Goal: Check status

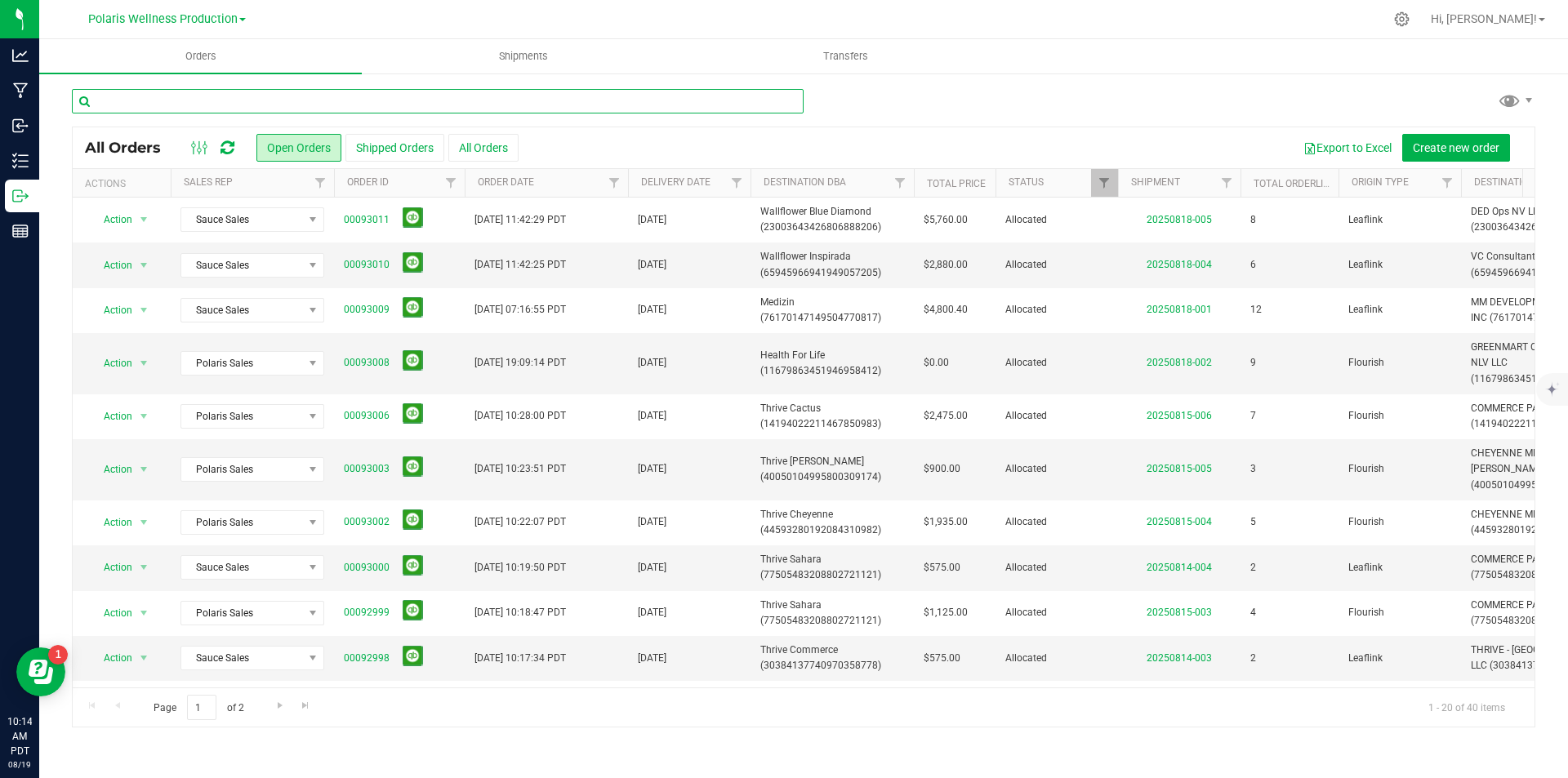
click at [208, 100] on input "text" at bounding box center [437, 101] width 732 height 24
type input "[PERSON_NAME]"
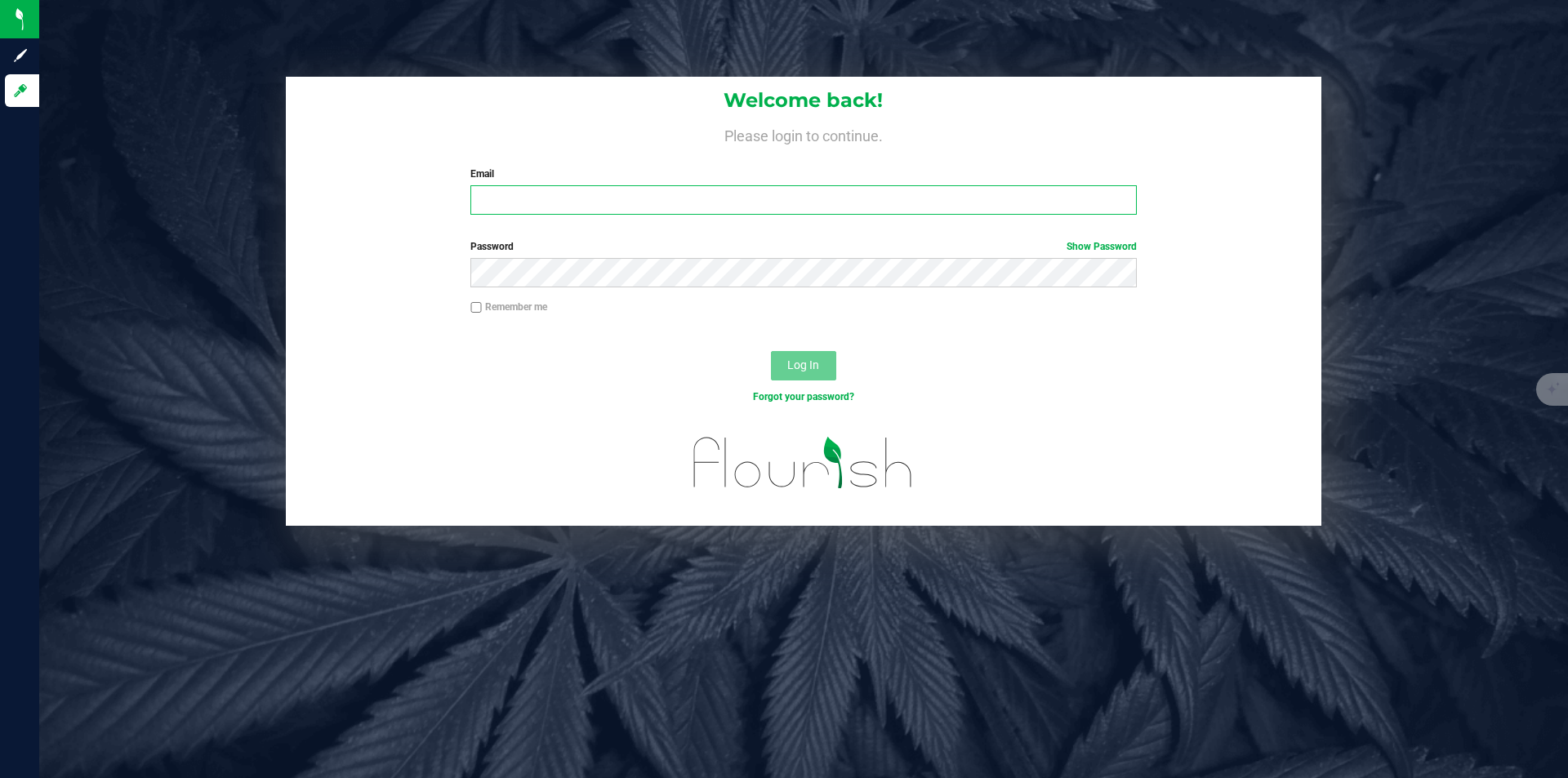
type input "[PERSON_NAME][EMAIL_ADDRESS][DOMAIN_NAME]"
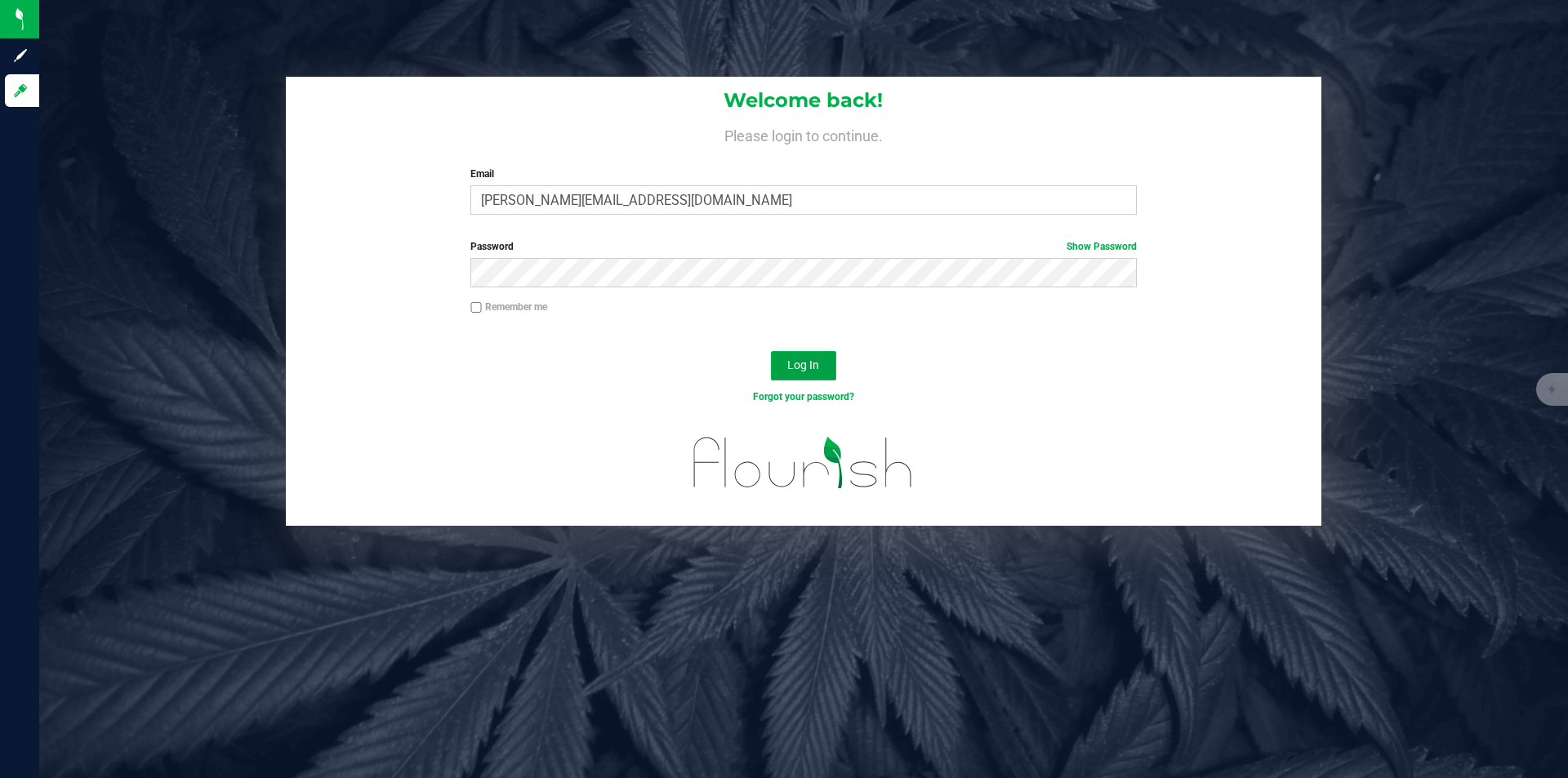
click at [787, 368] on button "Log In" at bounding box center [803, 366] width 65 height 29
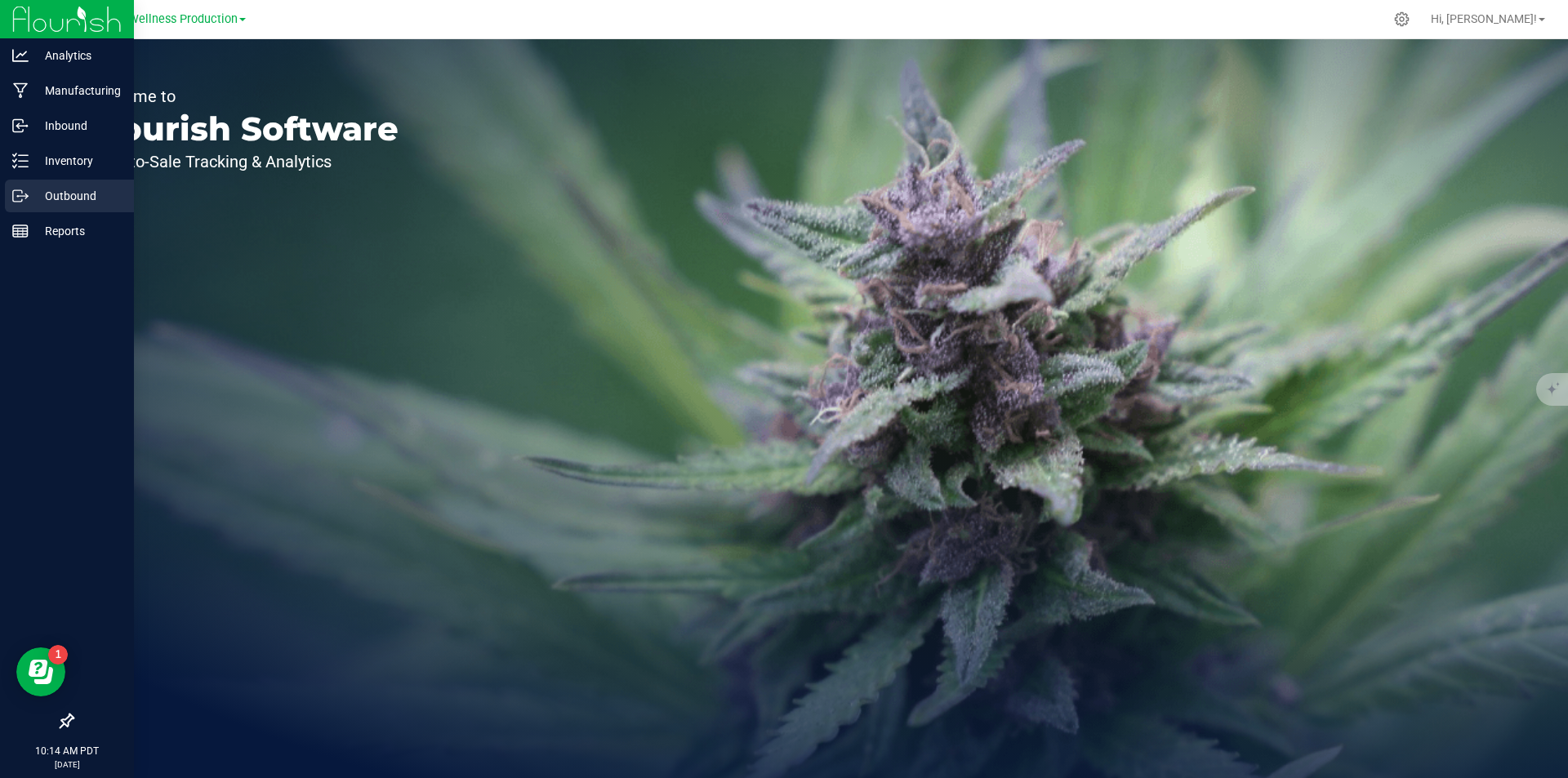
click at [71, 197] on p "Outbound" at bounding box center [77, 196] width 98 height 20
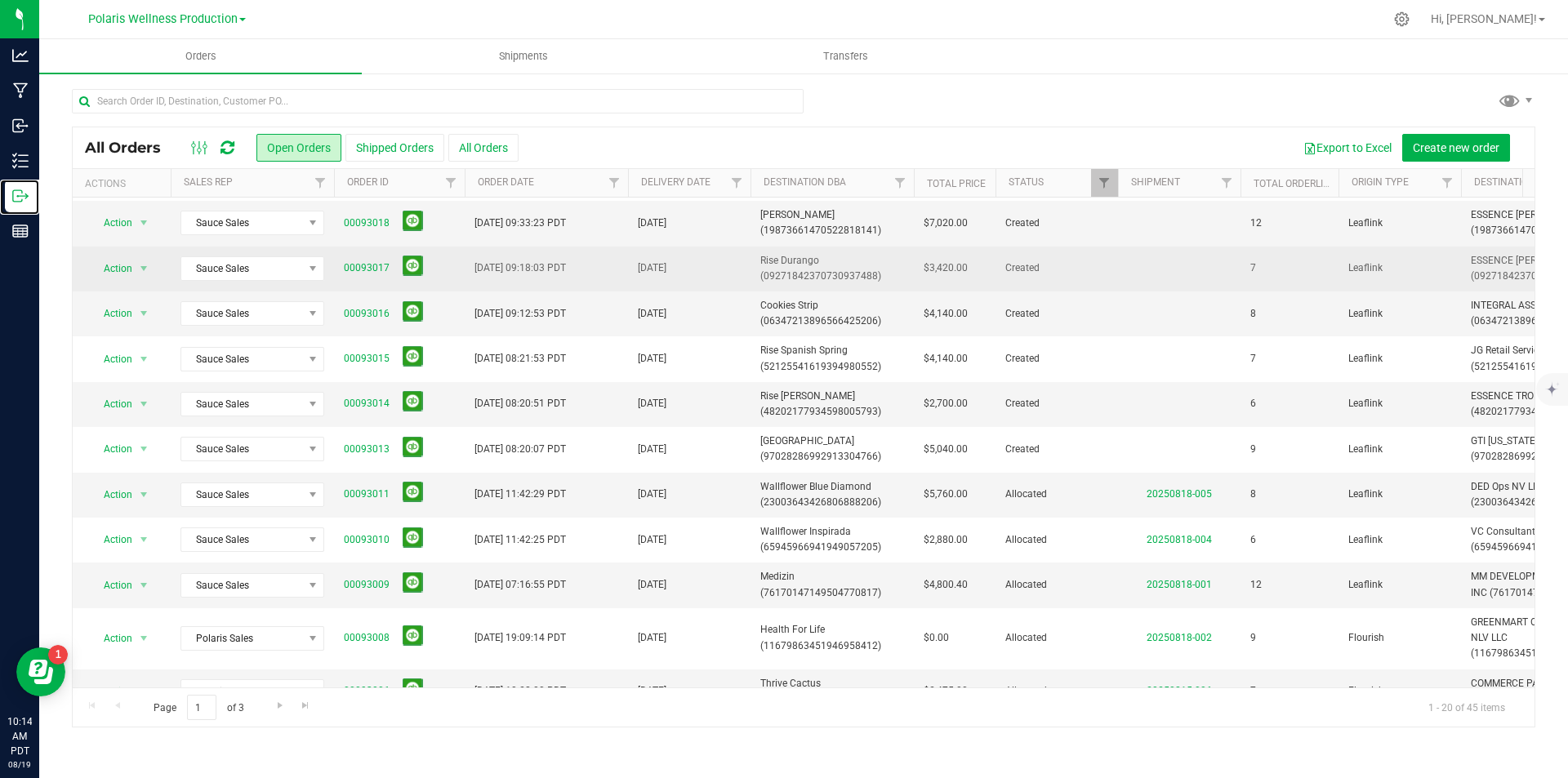
scroll to position [327, 0]
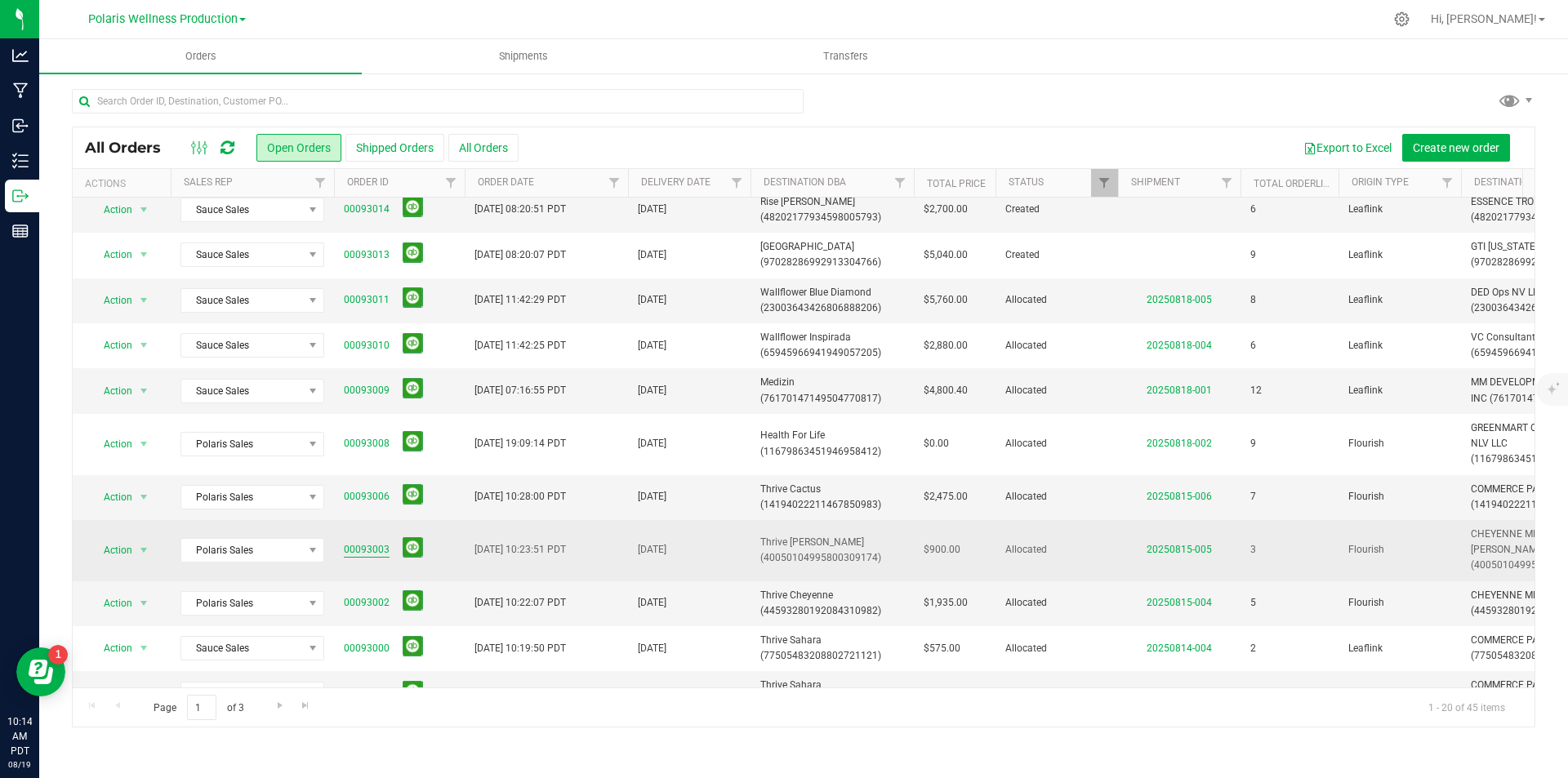
click at [375, 542] on link "00093003" at bounding box center [366, 550] width 46 height 16
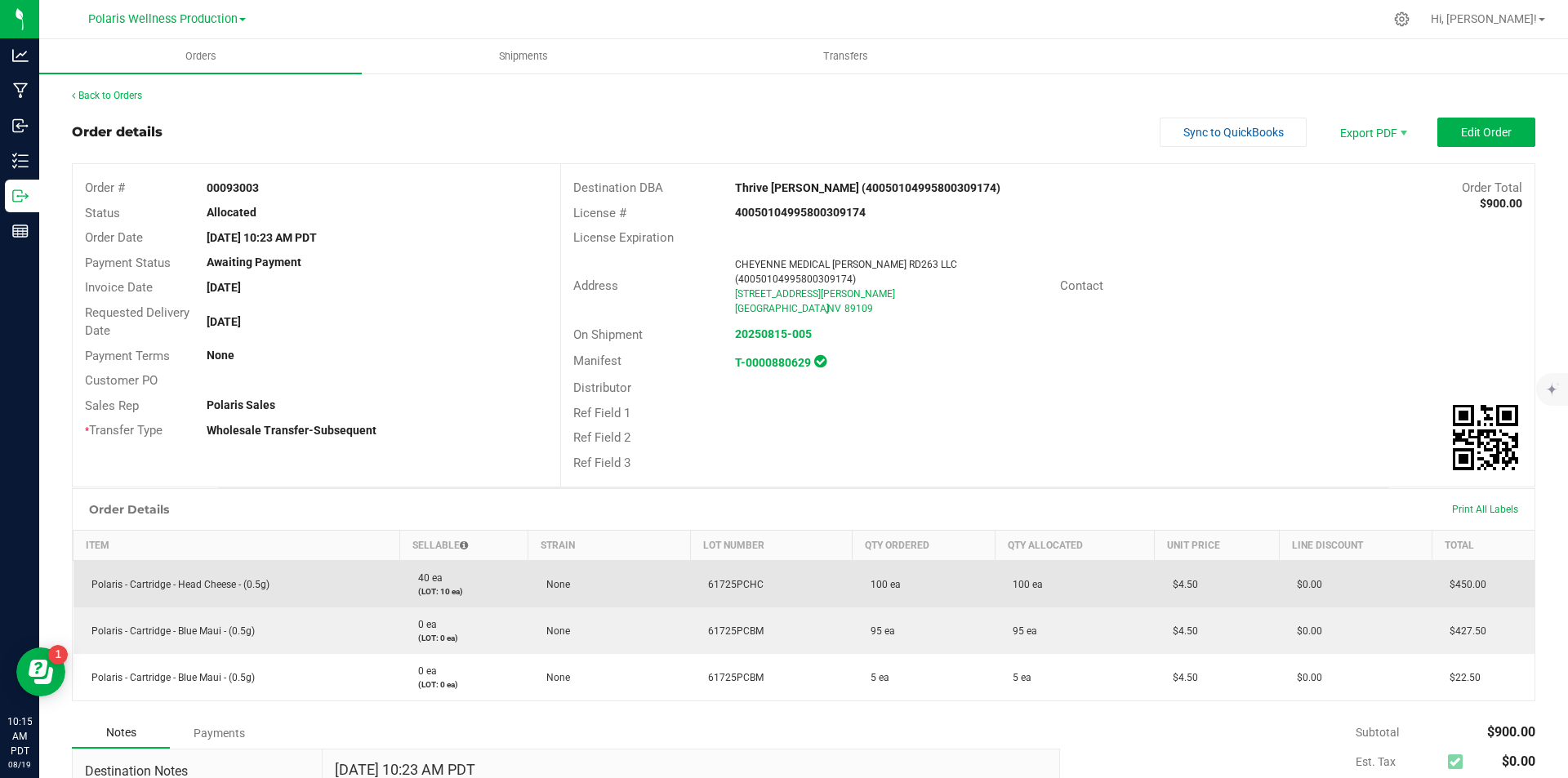
drag, startPoint x: 1004, startPoint y: 587, endPoint x: 1092, endPoint y: 593, distance: 88.2
click at [1092, 593] on td "100 ea" at bounding box center [1074, 585] width 159 height 48
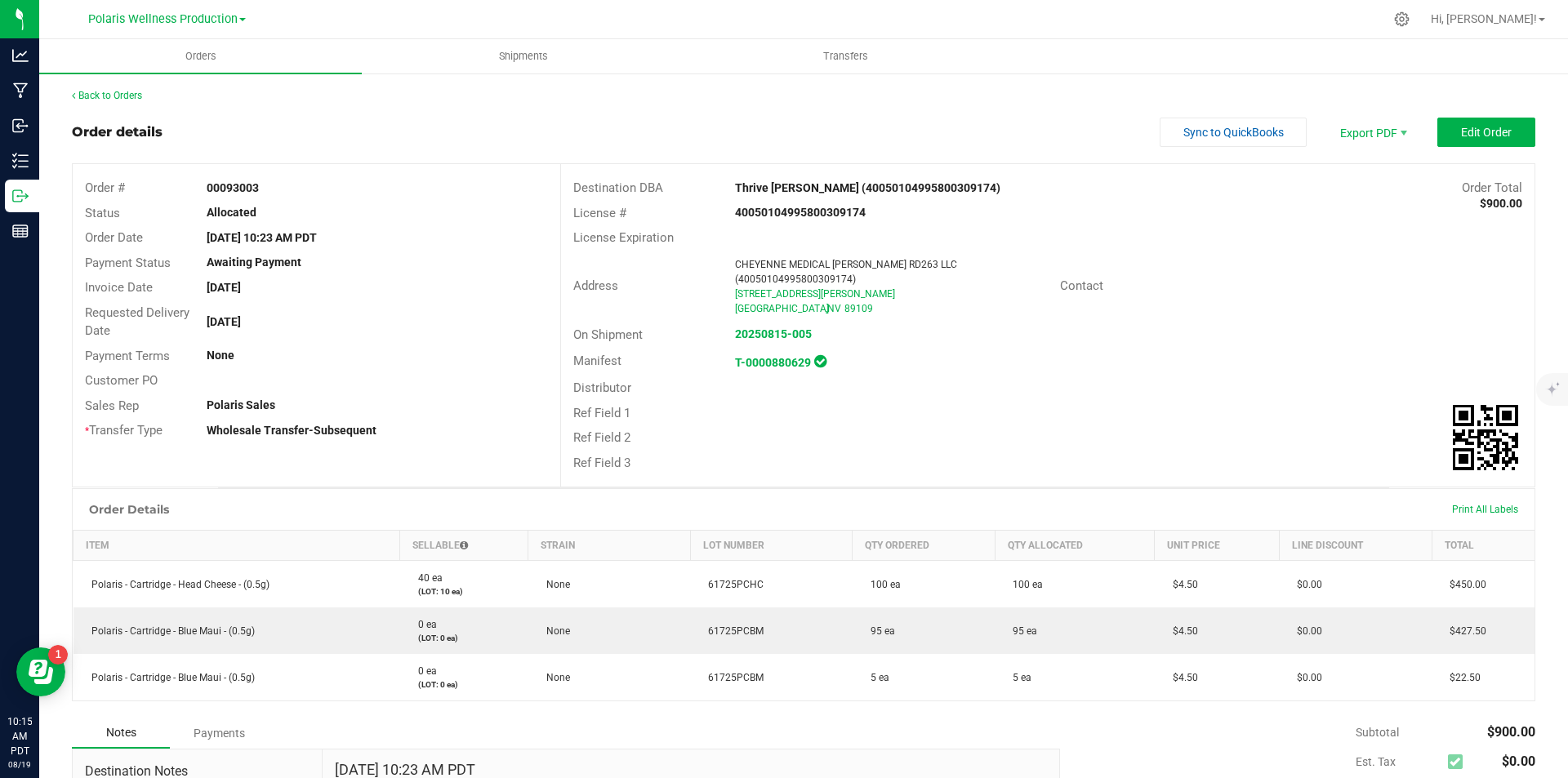
click at [1040, 423] on div "Ref Field 1" at bounding box center [1048, 413] width 974 height 25
